Goal: Information Seeking & Learning: Learn about a topic

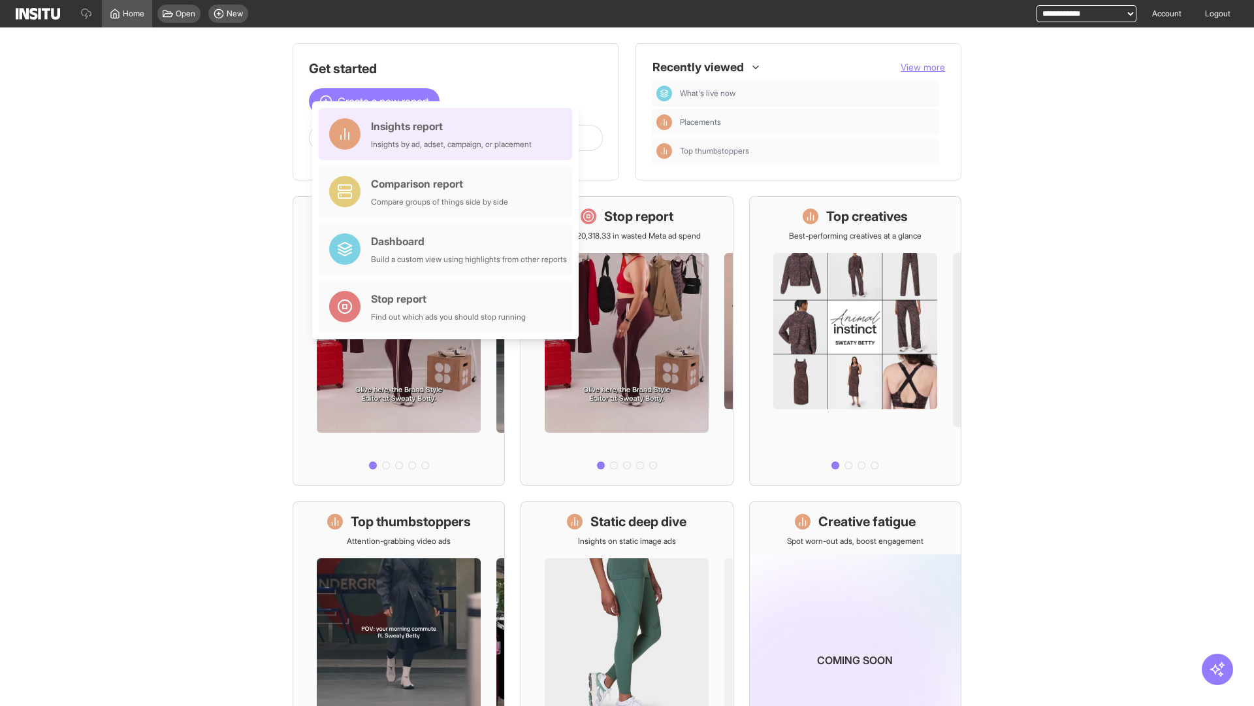
click at [449, 134] on div "Insights report Insights by ad, adset, campaign, or placement" at bounding box center [451, 133] width 161 height 31
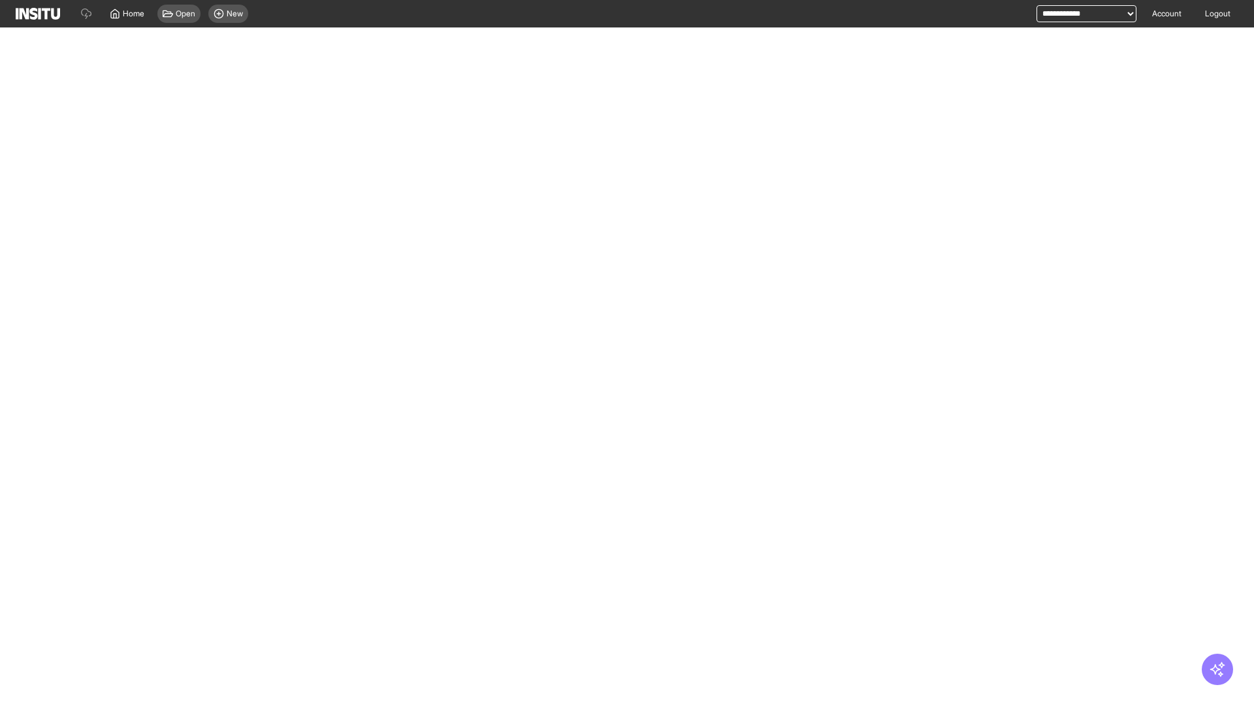
select select "**"
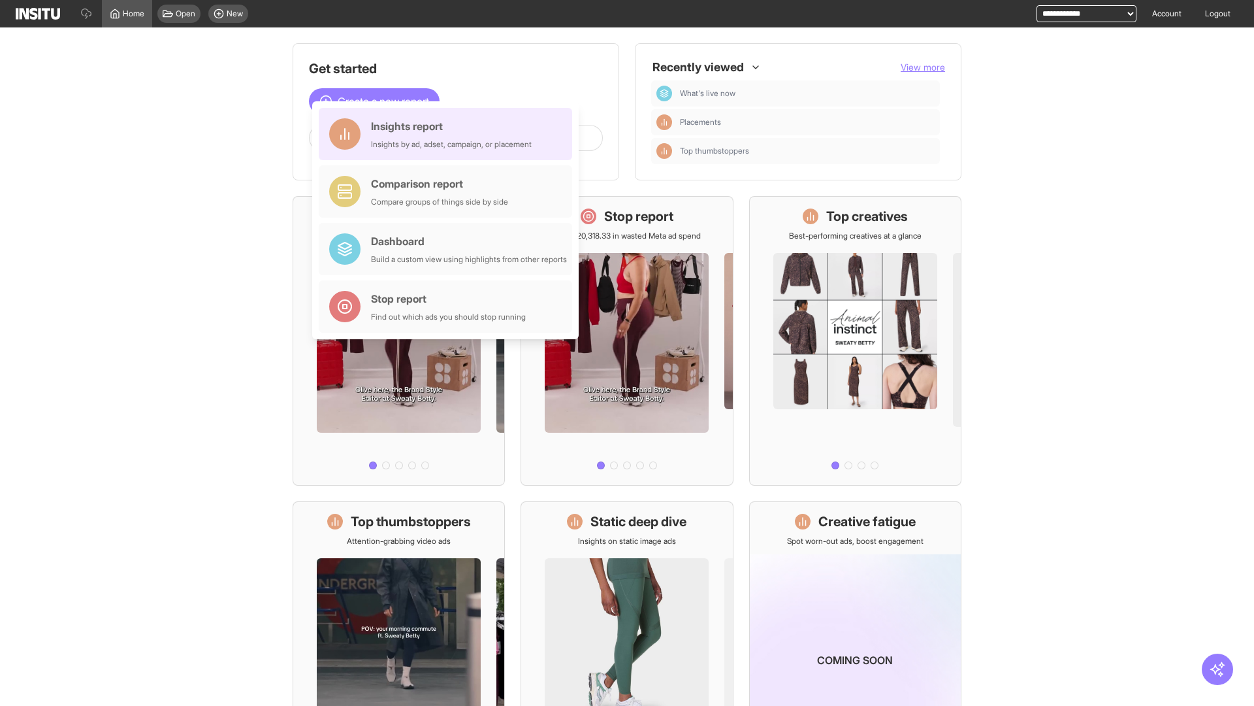
click at [449, 134] on div "Insights report Insights by ad, adset, campaign, or placement" at bounding box center [451, 133] width 161 height 31
